Goal: Task Accomplishment & Management: Use online tool/utility

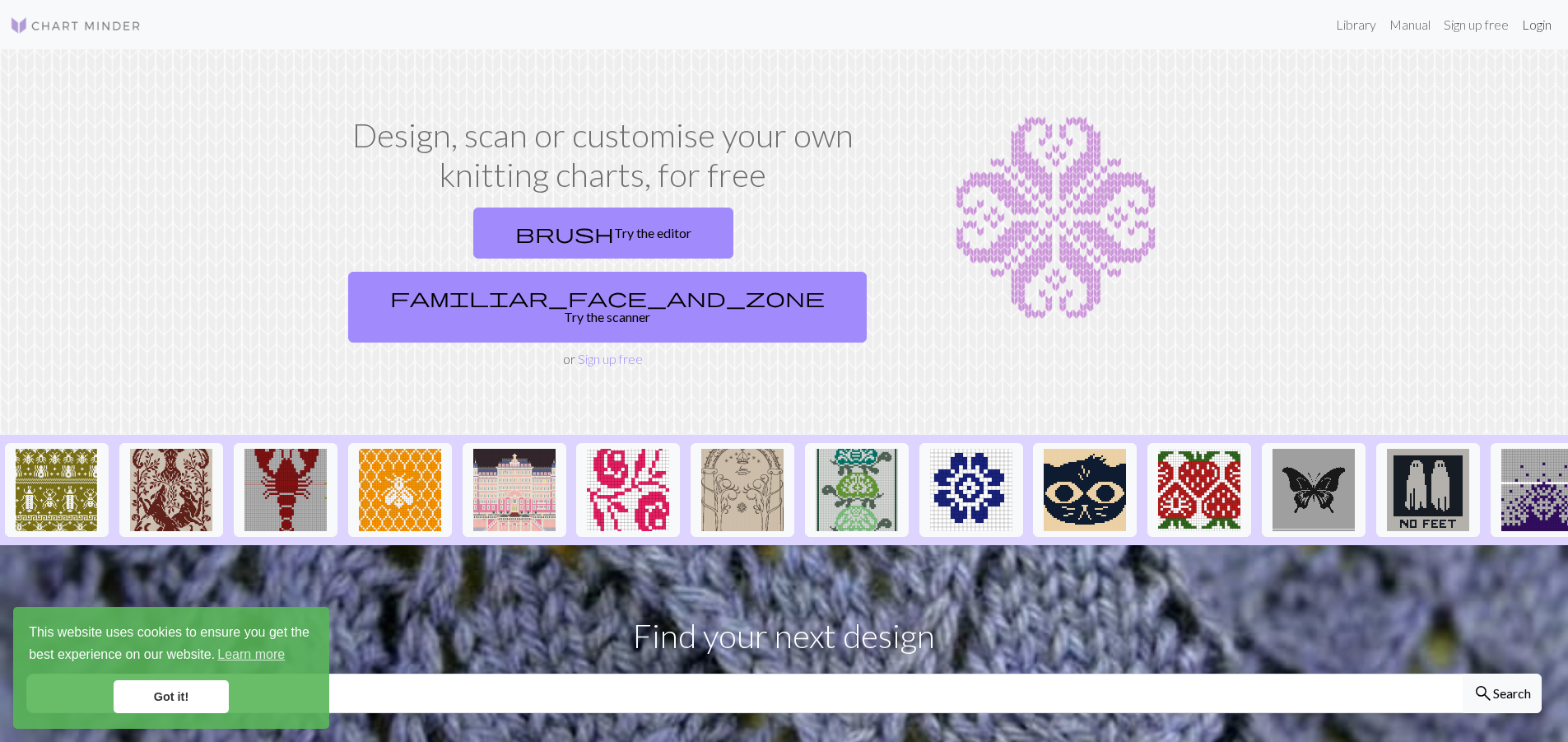
drag, startPoint x: 1542, startPoint y: 32, endPoint x: 1518, endPoint y: 71, distance: 45.8
click at [1542, 32] on link "Login" at bounding box center [1536, 24] width 43 height 33
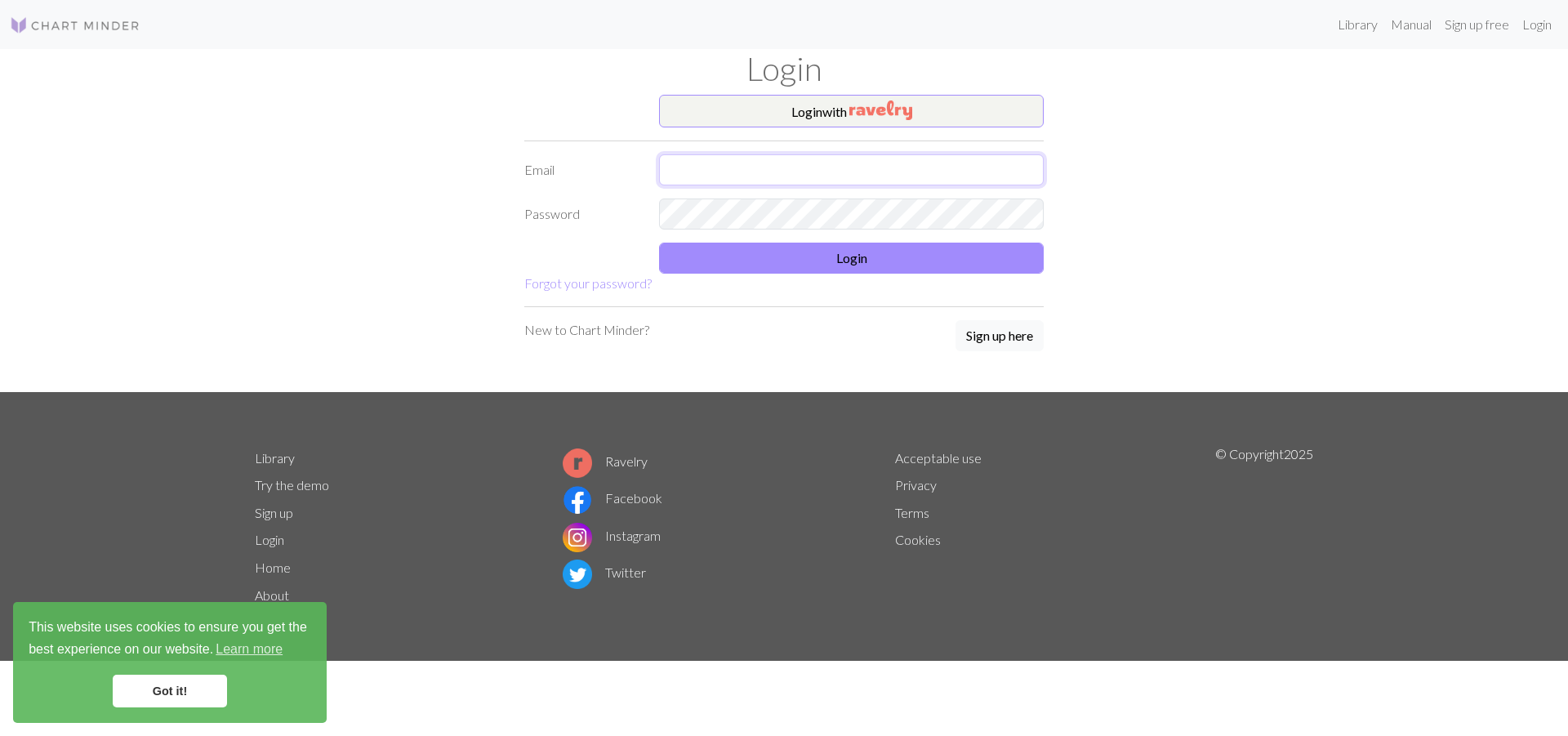
click at [735, 173] on input "text" at bounding box center [851, 169] width 385 height 31
type input "[EMAIL_ADDRESS][DOMAIN_NAME]"
click at [837, 252] on button "Login" at bounding box center [851, 258] width 385 height 31
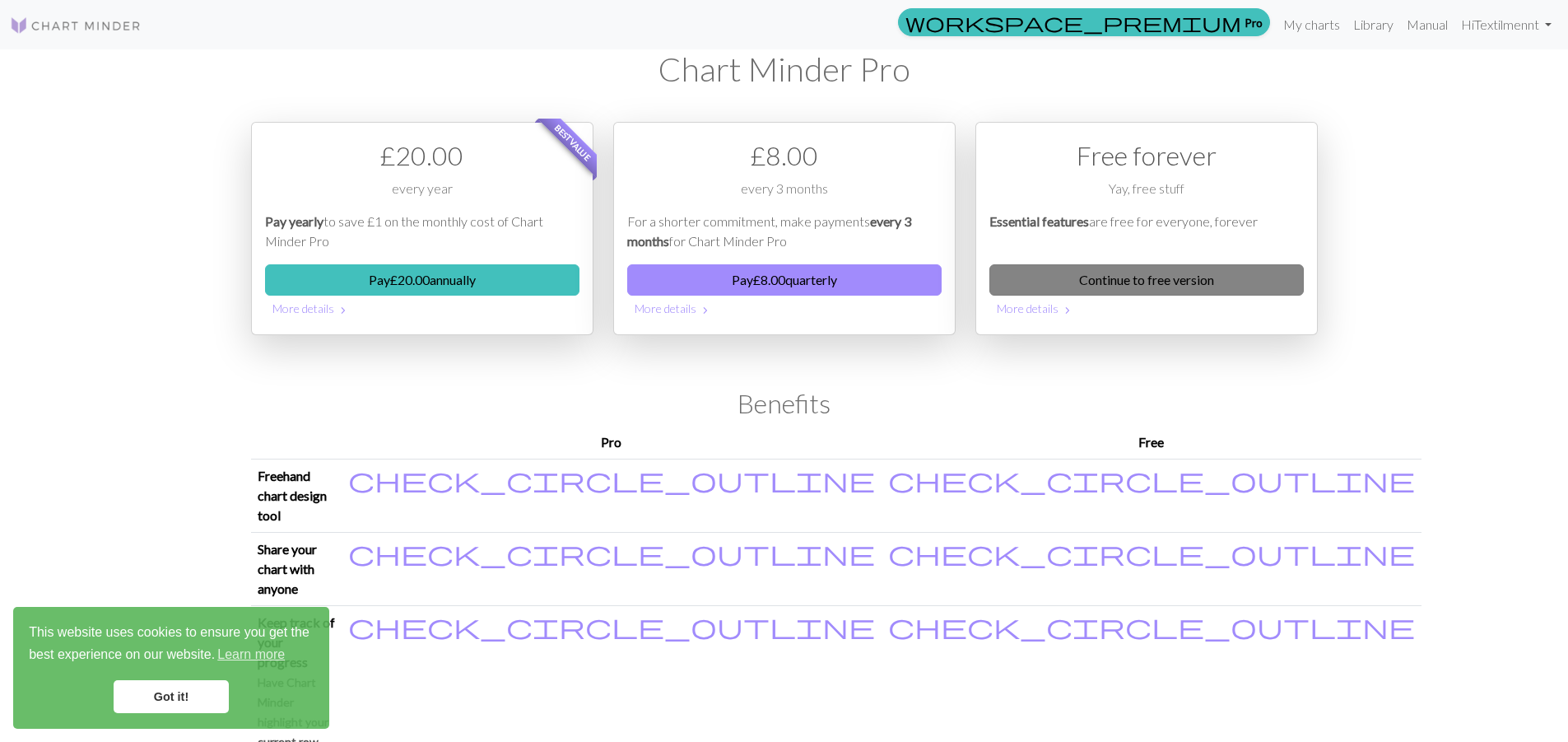
click at [1153, 279] on link "Continue to free version" at bounding box center [1146, 280] width 314 height 31
